Goal: Browse casually

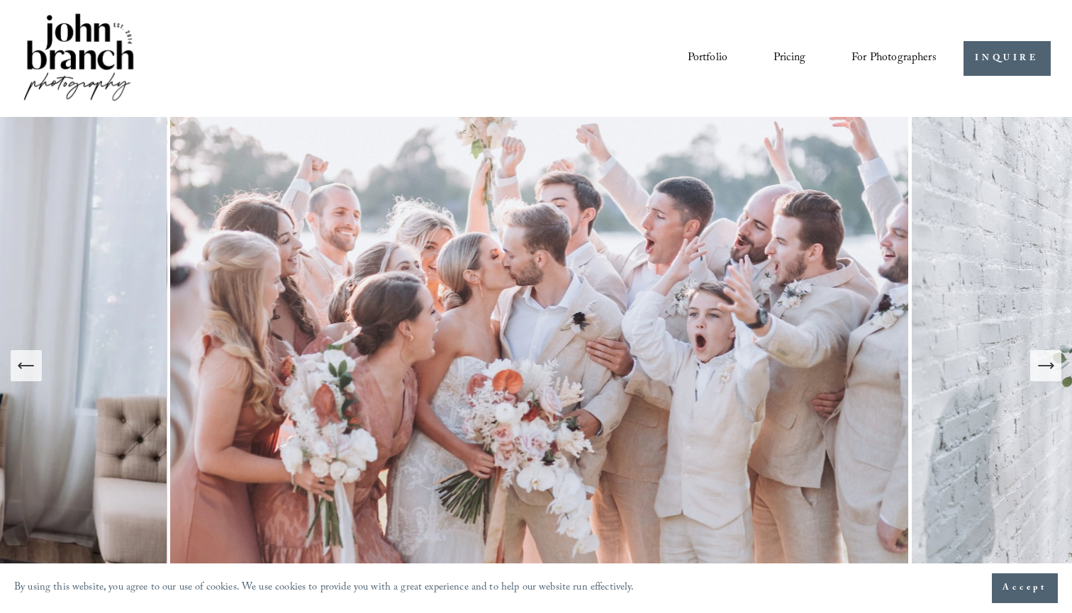
click at [1045, 369] on icon "Next Slide" at bounding box center [1045, 366] width 20 height 20
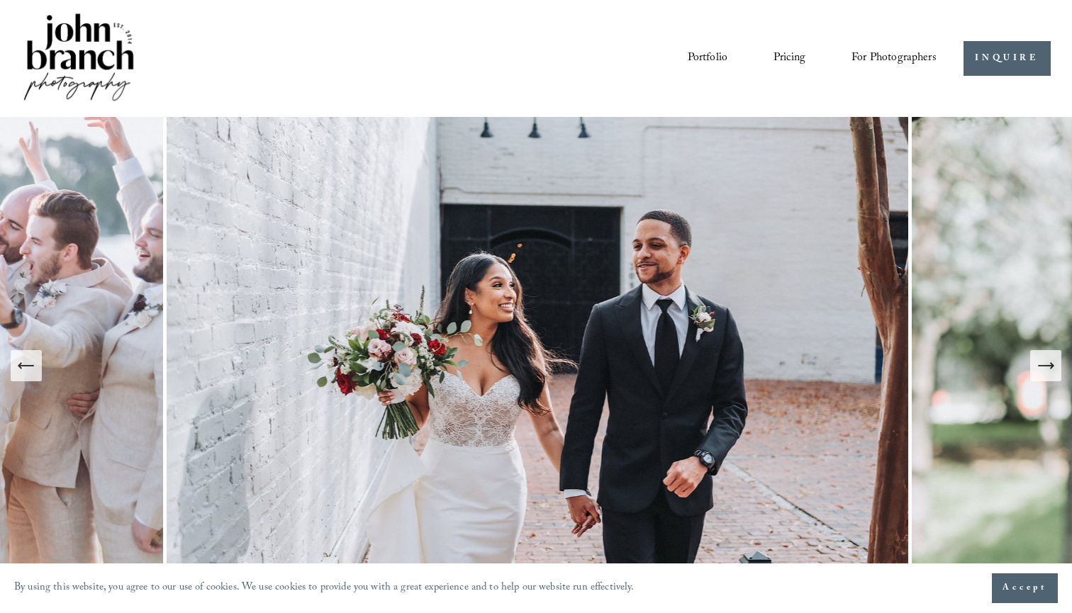
click at [1045, 369] on icon "Next Slide" at bounding box center [1045, 366] width 20 height 20
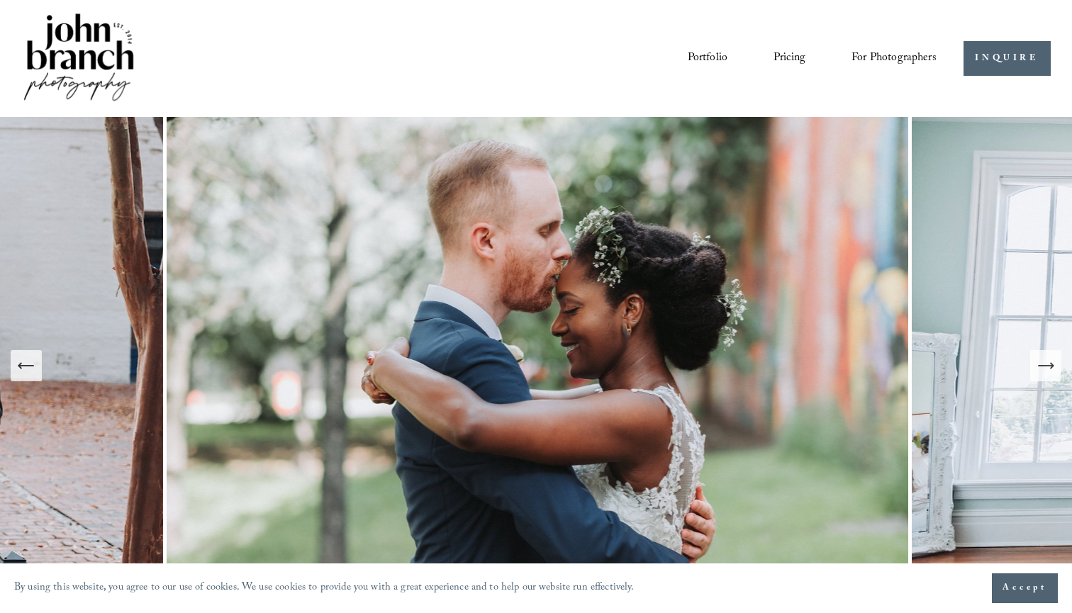
click at [1045, 369] on icon "Next Slide" at bounding box center [1045, 366] width 20 height 20
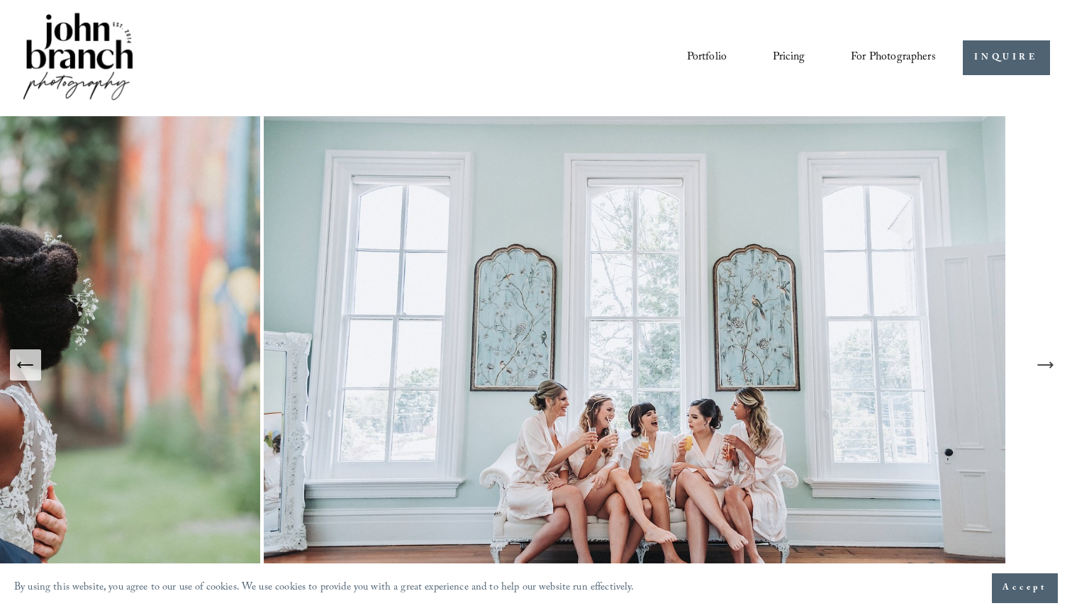
scroll to position [-1, 1]
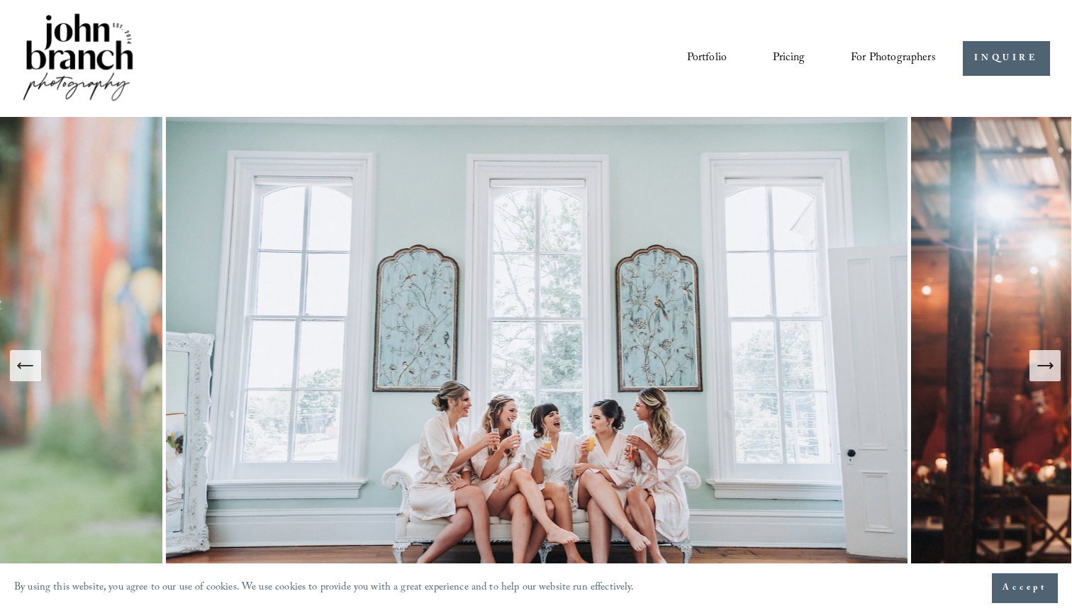
click at [1045, 369] on icon "Next Slide" at bounding box center [1045, 366] width 20 height 20
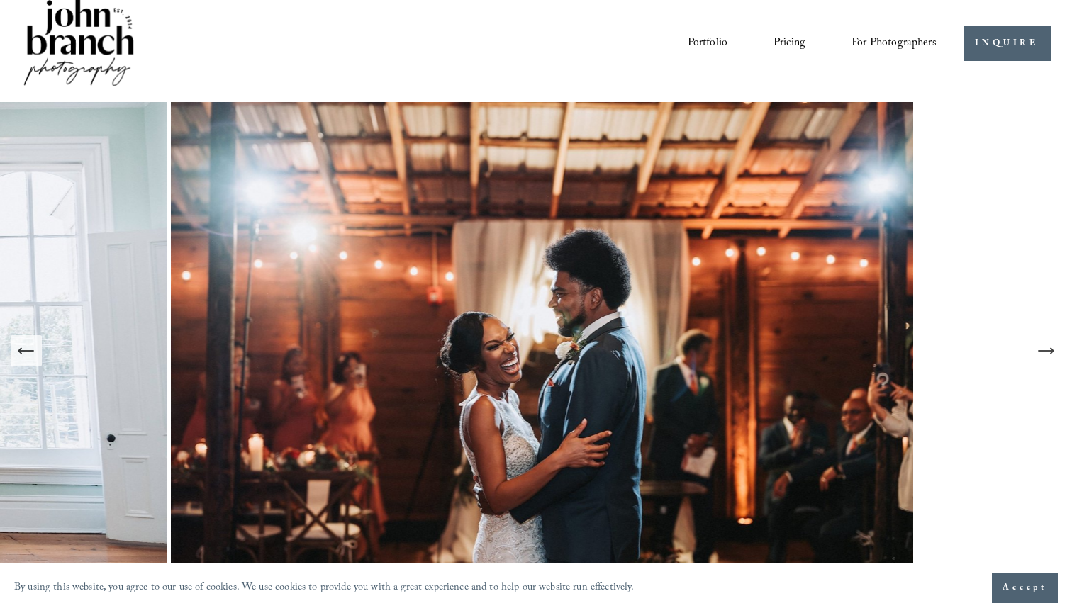
scroll to position [18, 0]
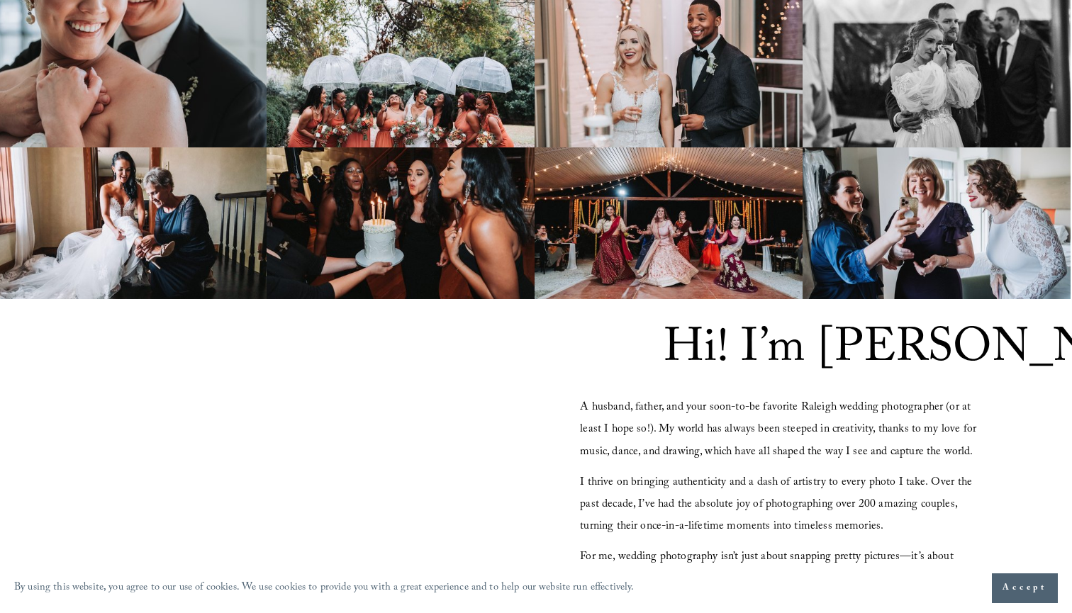
scroll to position [938, 0]
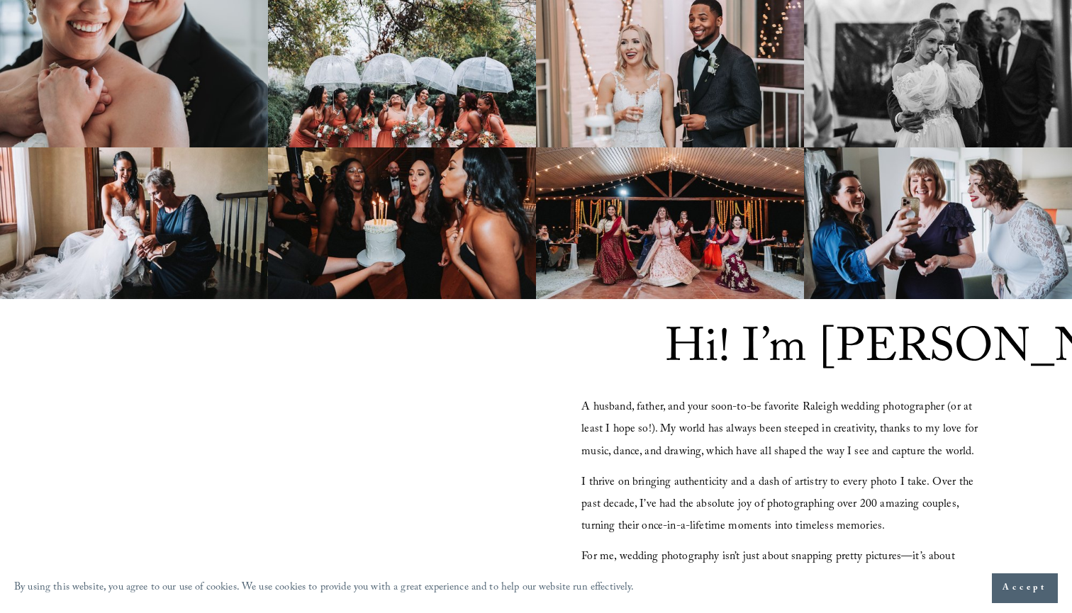
click at [704, 227] on img at bounding box center [670, 223] width 268 height 152
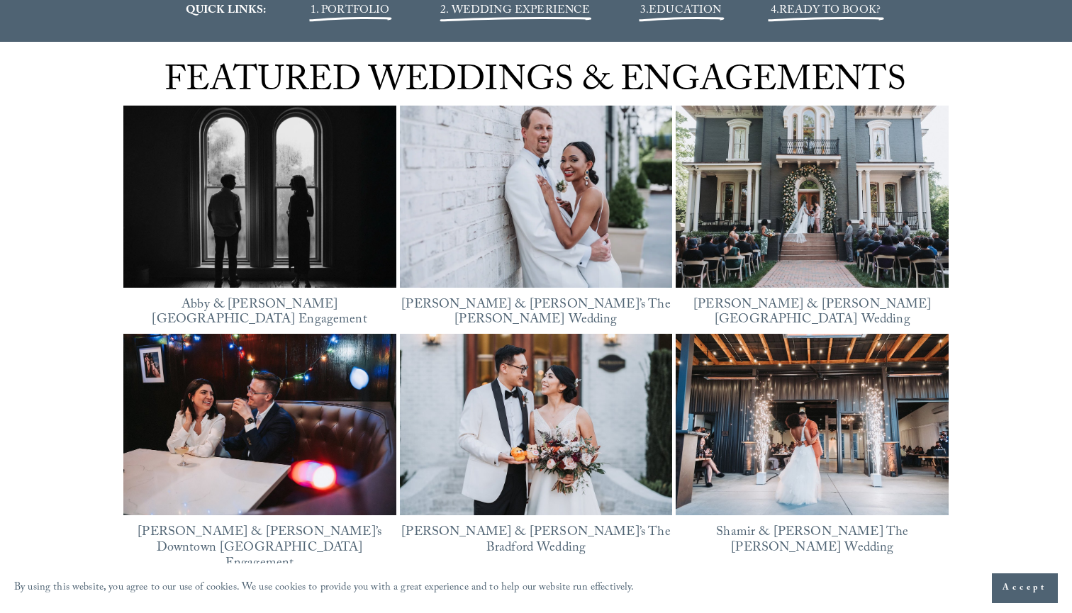
scroll to position [1748, 0]
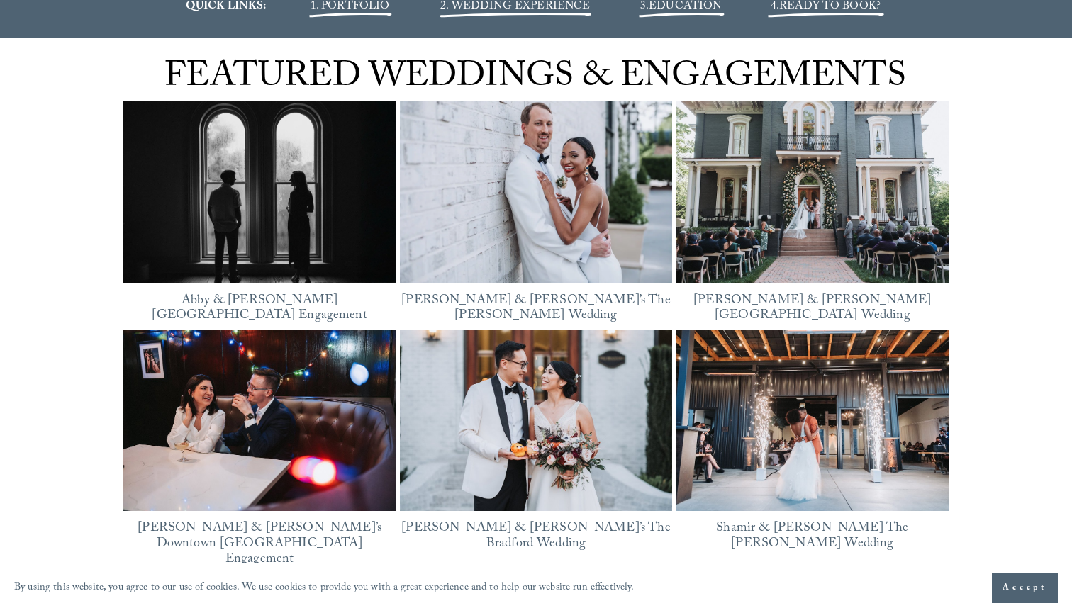
click at [573, 196] on img at bounding box center [536, 192] width 273 height 205
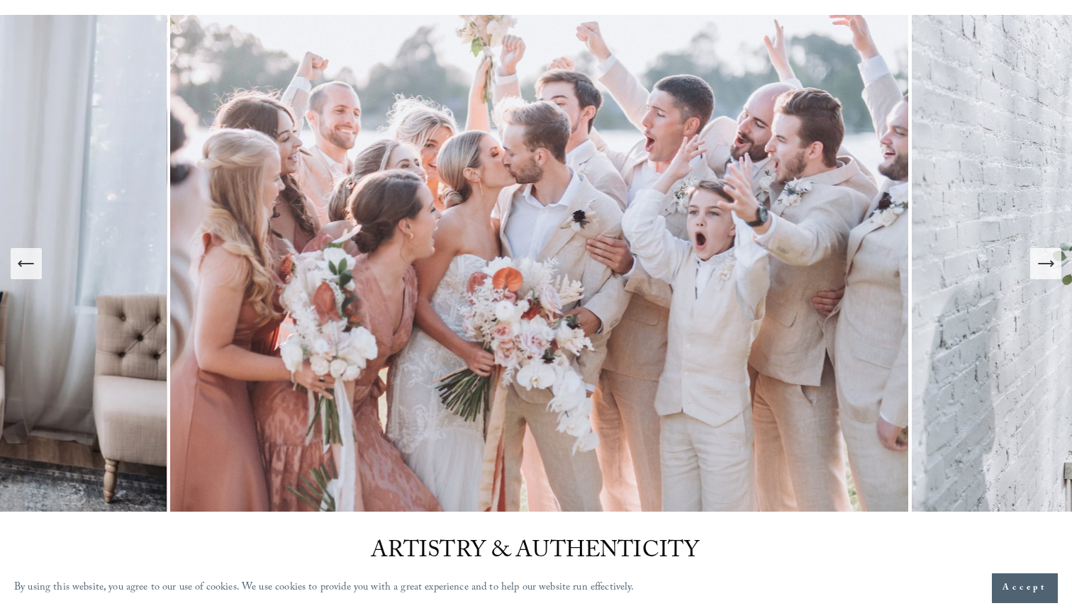
scroll to position [112, 0]
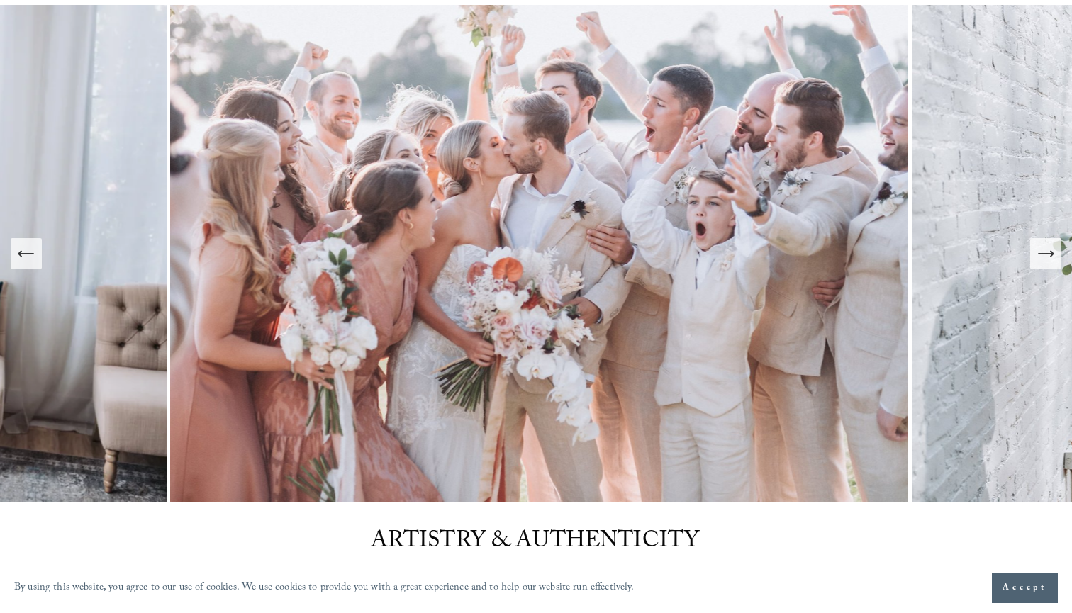
click at [1045, 258] on icon "Next Slide" at bounding box center [1045, 254] width 20 height 20
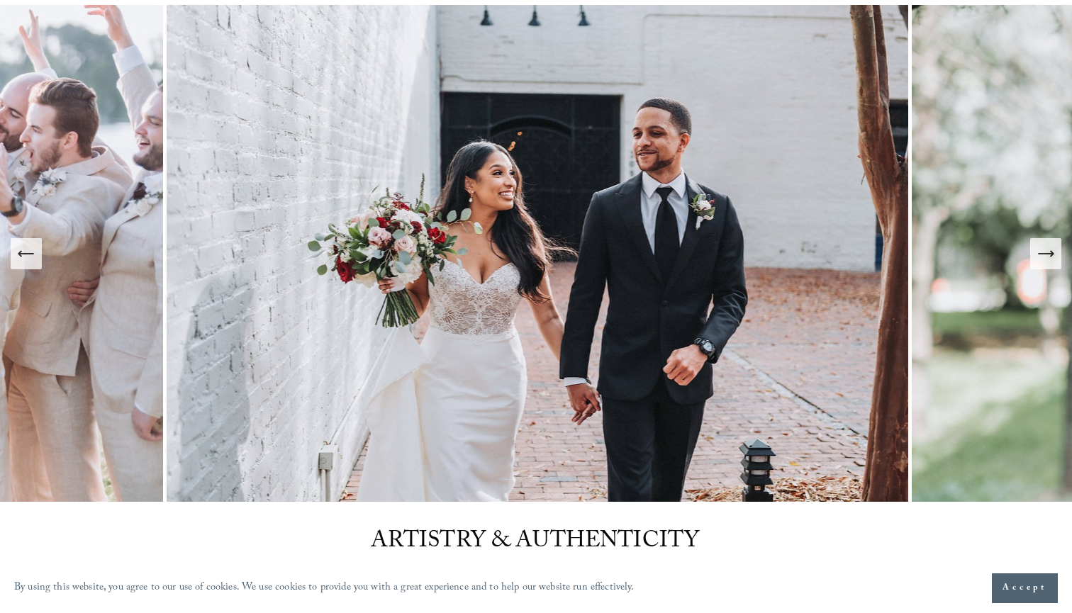
click at [1045, 258] on icon "Next Slide" at bounding box center [1045, 254] width 20 height 20
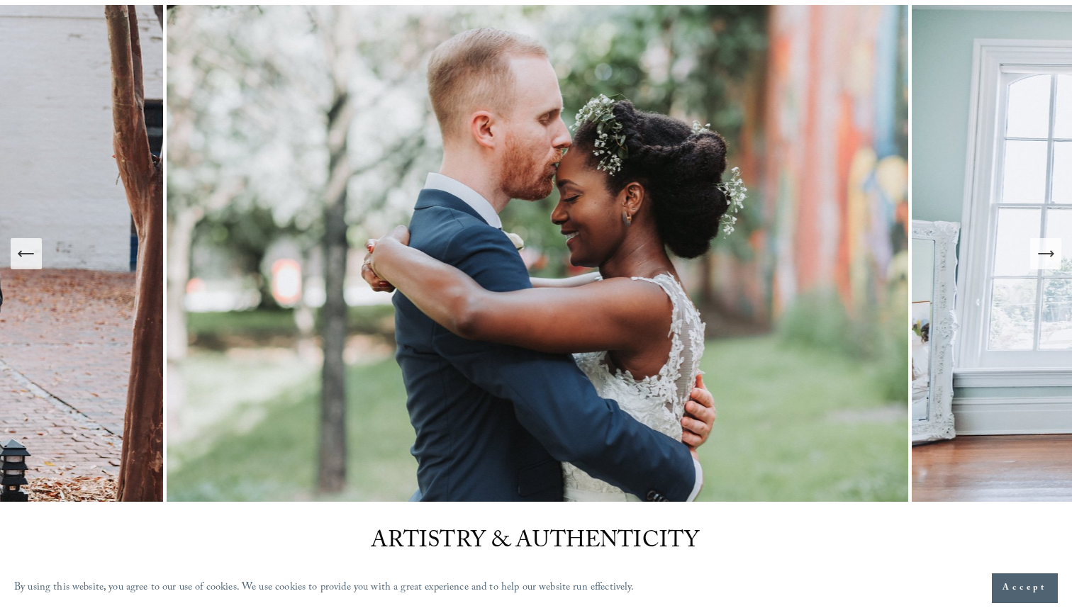
click at [1045, 258] on icon "Next Slide" at bounding box center [1045, 254] width 20 height 20
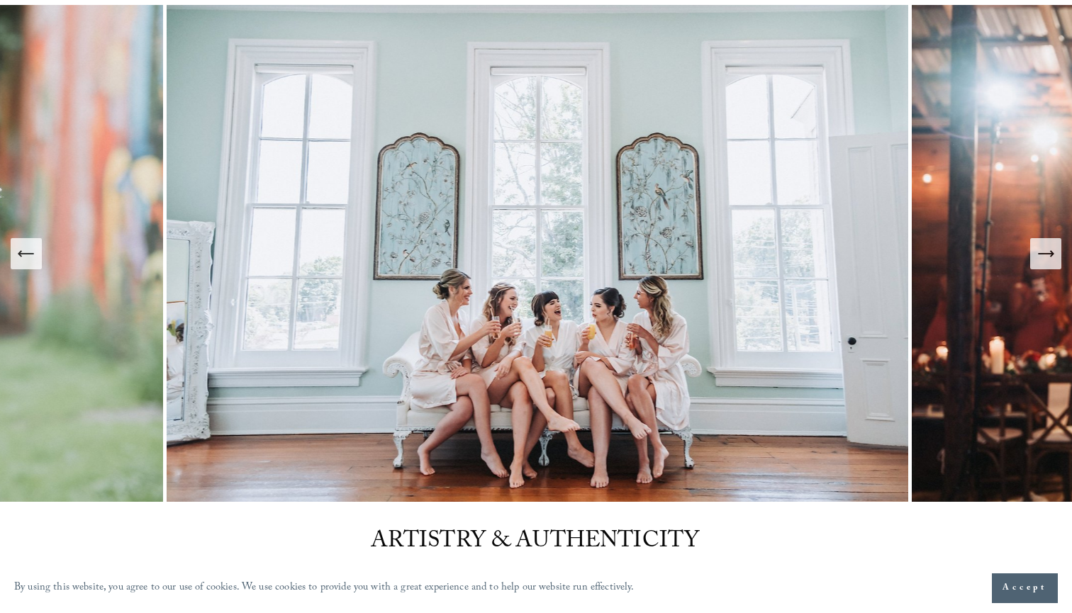
click at [1053, 255] on icon "Next Slide" at bounding box center [1045, 254] width 20 height 20
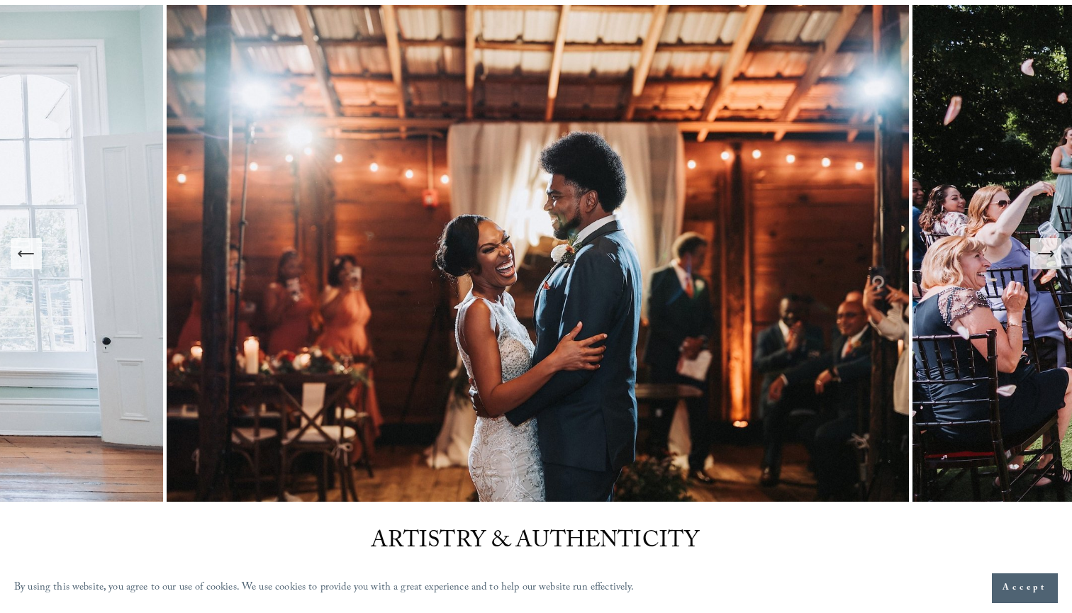
click at [1051, 256] on icon "Next Slide" at bounding box center [1051, 253] width 3 height 6
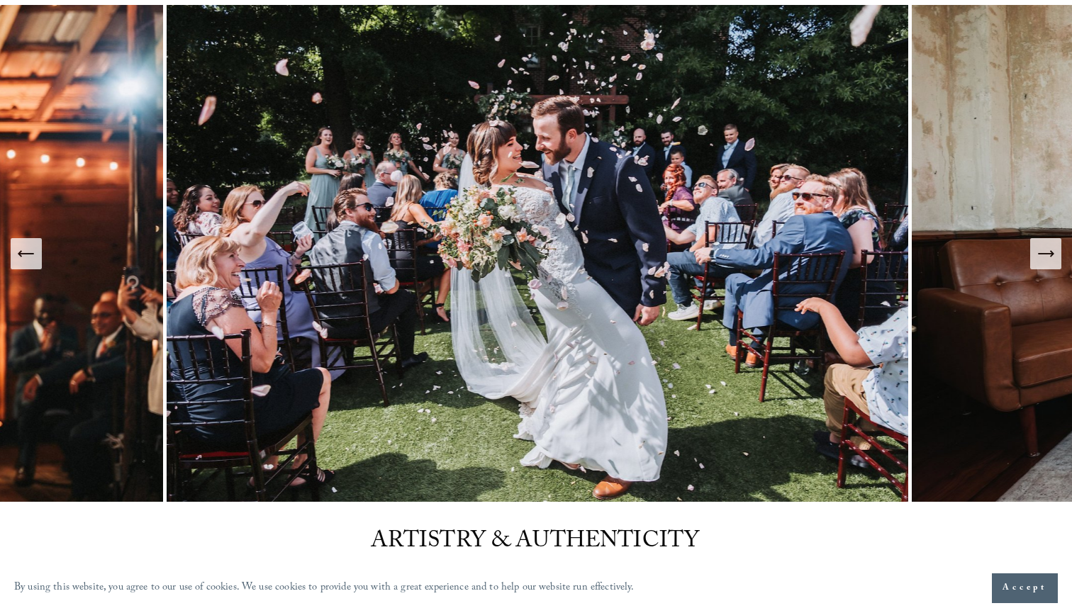
click at [1051, 256] on icon "Next Slide" at bounding box center [1051, 253] width 3 height 6
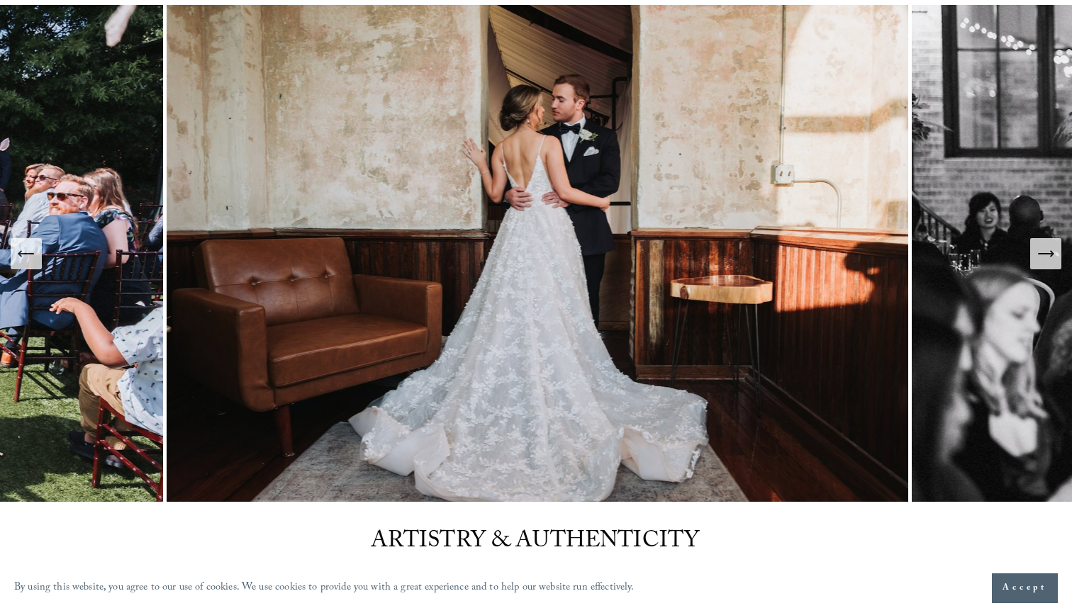
click at [1051, 256] on icon "Next Slide" at bounding box center [1051, 253] width 3 height 6
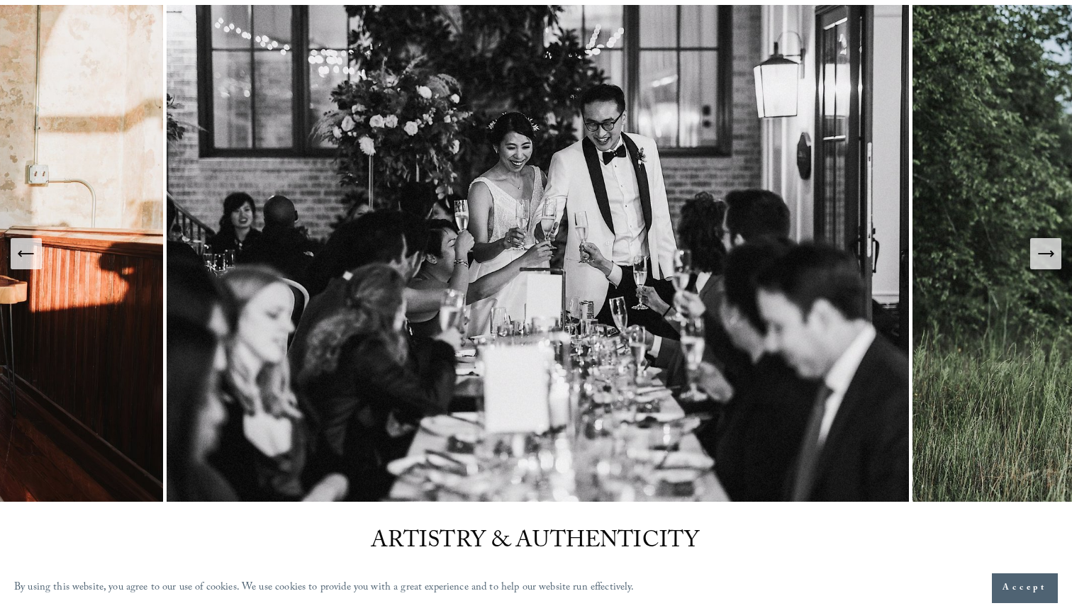
click at [1051, 256] on icon "Next Slide" at bounding box center [1051, 253] width 3 height 6
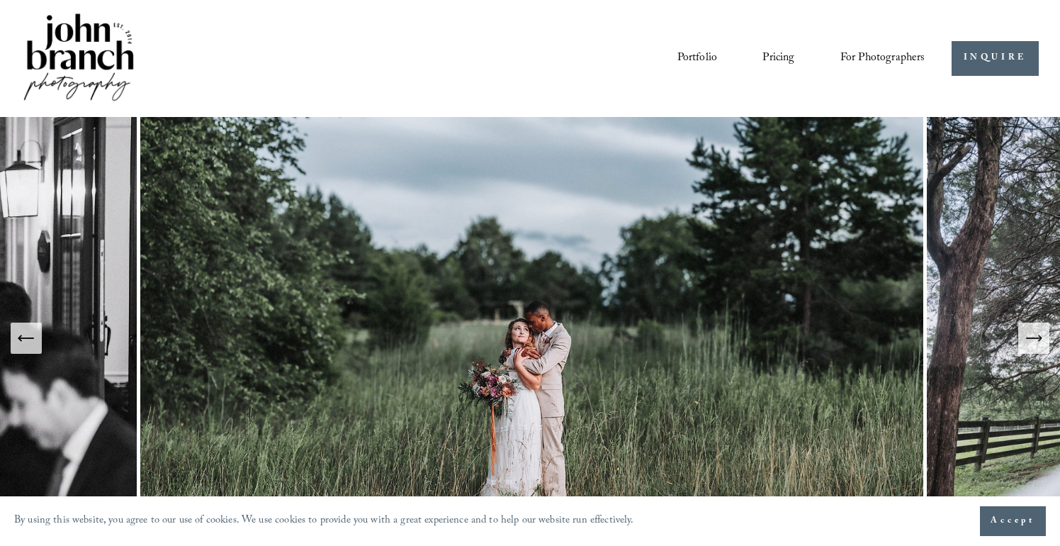
scroll to position [0, 0]
